Goal: Transaction & Acquisition: Obtain resource

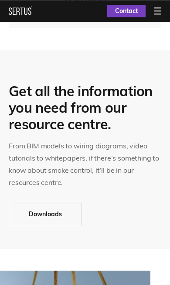
scroll to position [1093, 0]
click at [53, 207] on link "Downloads" at bounding box center [45, 214] width 73 height 24
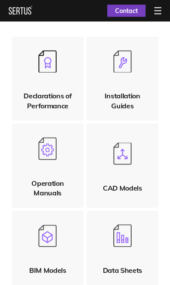
scroll to position [159, 0]
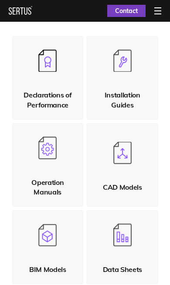
click at [45, 154] on img at bounding box center [47, 148] width 18 height 22
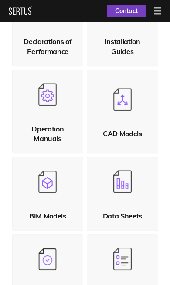
scroll to position [212, 0]
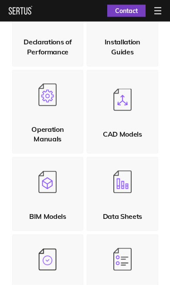
click at [47, 185] on img at bounding box center [47, 182] width 18 height 22
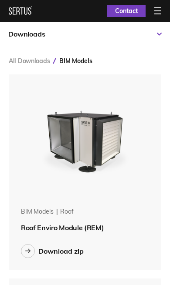
scroll to position [4, 4]
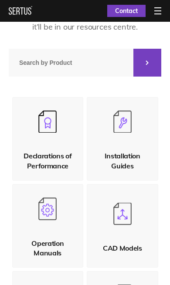
scroll to position [98, 0]
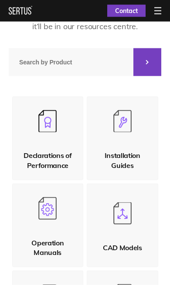
click at [130, 130] on img at bounding box center [122, 121] width 18 height 22
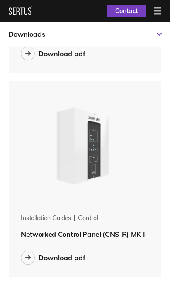
scroll to position [2714, 0]
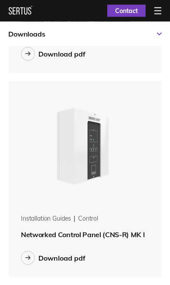
click at [52, 256] on div "Download pdf" at bounding box center [61, 258] width 47 height 9
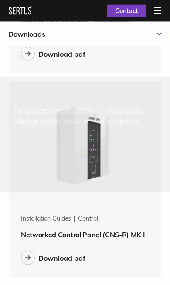
scroll to position [2715, 0]
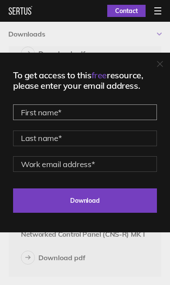
click at [88, 120] on input "text" at bounding box center [85, 112] width 144 height 16
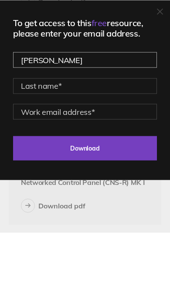
type input "[PERSON_NAME]"
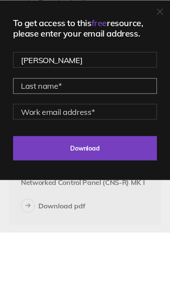
click at [86, 130] on input "text" at bounding box center [85, 138] width 144 height 16
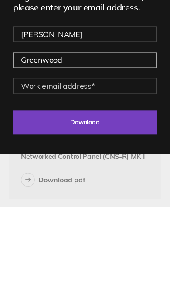
type input "Greenwood"
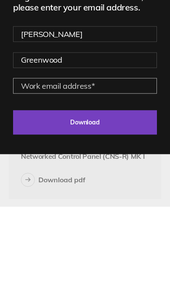
click at [98, 156] on input "email" at bounding box center [85, 164] width 144 height 16
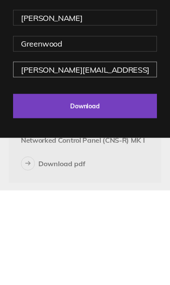
type input "[PERSON_NAME][EMAIL_ADDRESS][DOMAIN_NAME]"
click at [95, 188] on input "Download" at bounding box center [85, 200] width 144 height 24
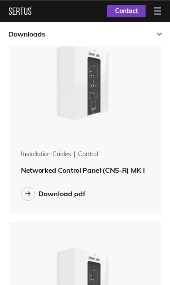
scroll to position [2778, 0]
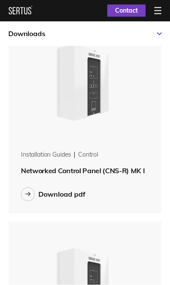
click at [58, 194] on div "Download pdf" at bounding box center [61, 194] width 47 height 9
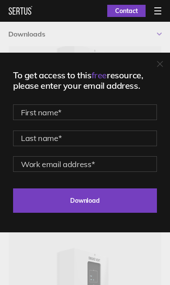
click at [158, 69] on div at bounding box center [160, 64] width 6 height 9
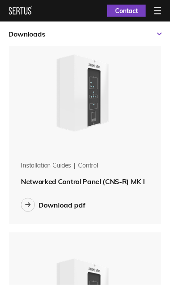
click at [50, 206] on div "Download pdf" at bounding box center [61, 205] width 47 height 9
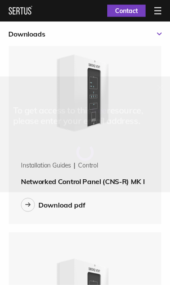
scroll to position [2768, 0]
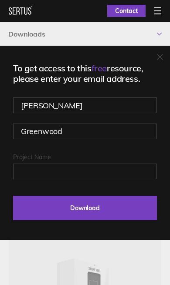
click at [104, 74] on span "free" at bounding box center [98, 68] width 15 height 11
click at [107, 74] on span "free" at bounding box center [98, 68] width 15 height 11
click at [105, 220] on input "Download" at bounding box center [85, 208] width 144 height 24
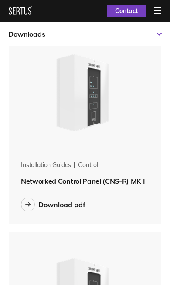
click at [66, 207] on div "Download pdf" at bounding box center [61, 204] width 47 height 9
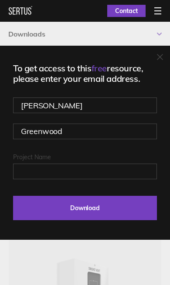
click at [93, 220] on input "Download" at bounding box center [85, 208] width 144 height 24
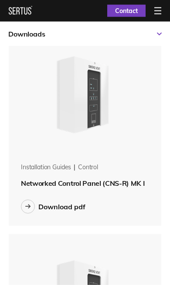
scroll to position [2765, 0]
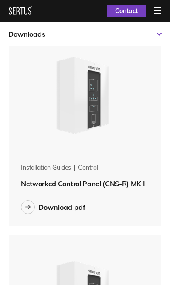
click at [157, 36] on div at bounding box center [159, 34] width 5 height 3
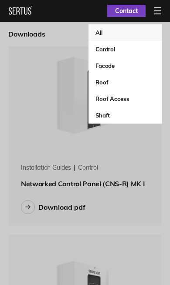
click at [137, 147] on div "All Control Facade Roof Roof Access Shaft" at bounding box center [85, 142] width 170 height 285
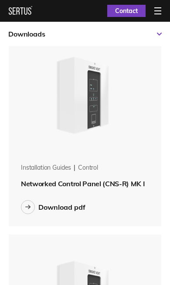
click at [72, 180] on span "Networked Control Panel (CNS-R) MK I" at bounding box center [83, 183] width 124 height 9
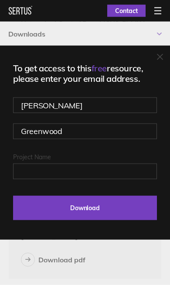
scroll to position [2927, 0]
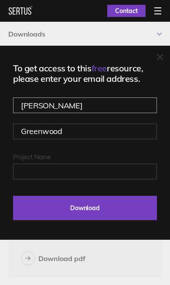
click at [80, 113] on input "[PERSON_NAME]" at bounding box center [85, 105] width 144 height 16
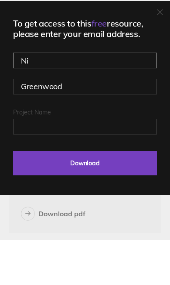
type input "N"
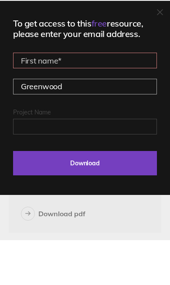
click at [94, 124] on input "Greenwood" at bounding box center [85, 132] width 144 height 16
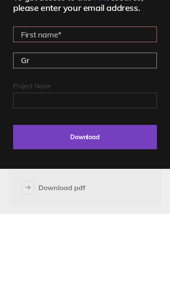
type input "G"
type input "N"
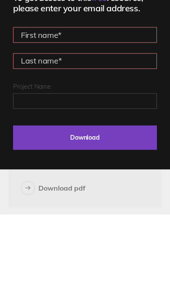
click at [47, 97] on input "text" at bounding box center [85, 105] width 144 height 16
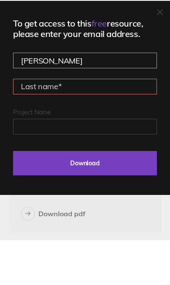
type input "[PERSON_NAME]"
click at [39, 124] on input "text" at bounding box center [85, 132] width 144 height 16
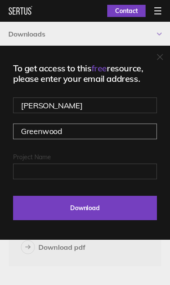
scroll to position [2925, 0]
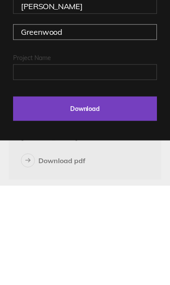
type input "Greenwood"
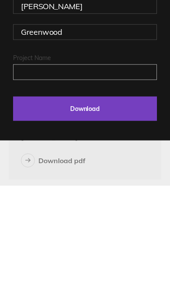
click at [124, 164] on input "Project Name" at bounding box center [85, 172] width 144 height 16
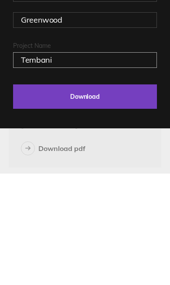
type input "Tembani"
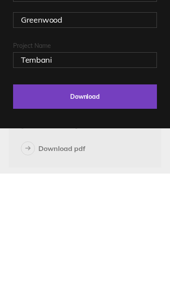
scroll to position [3037, 0]
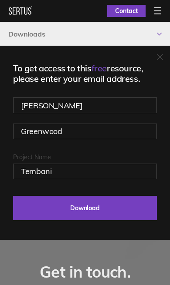
click at [96, 220] on input "Download" at bounding box center [85, 208] width 144 height 24
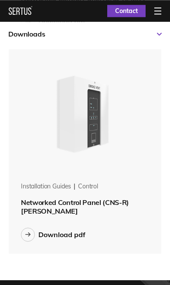
scroll to position [2951, 0]
click at [70, 230] on div "Download pdf" at bounding box center [61, 234] width 47 height 9
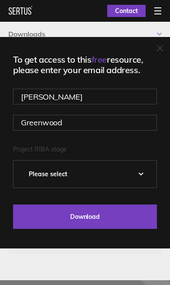
click at [144, 187] on select "Please Select 0 – Strategic Definition 1 - Preparation & Brief 2 - Concept Desi…" at bounding box center [84, 173] width 143 height 27
select select "4 - Technical Design"
click at [157, 51] on icon at bounding box center [159, 48] width 5 height 5
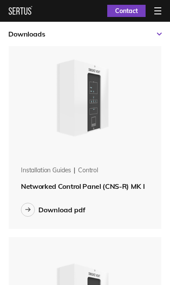
scroll to position [2762, 0]
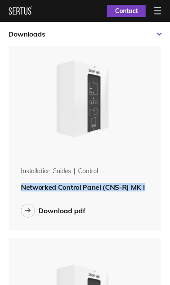
copy span "Networked Control Panel (CNS-R) MK I"
